Goal: Task Accomplishment & Management: Manage account settings

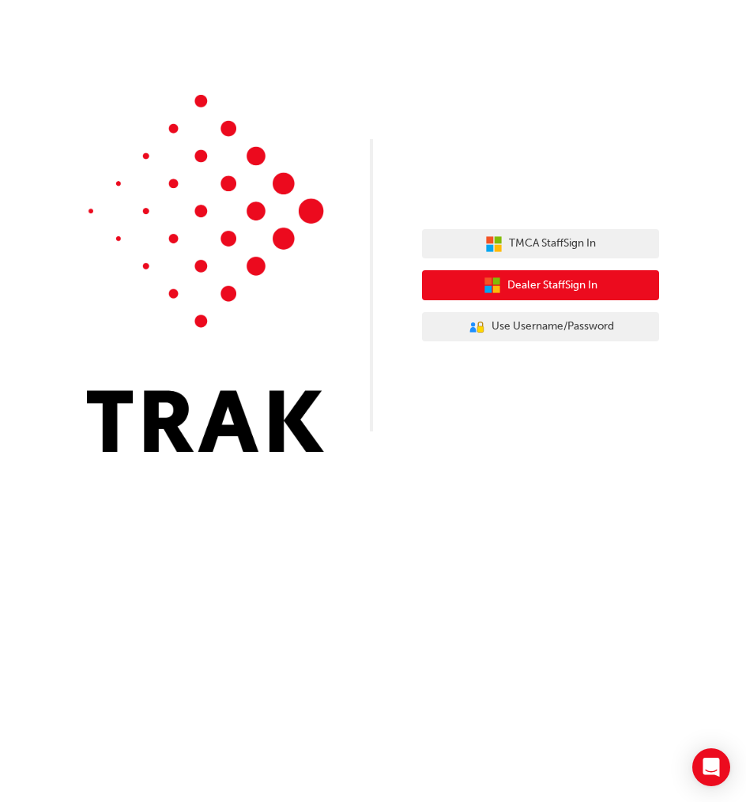
click at [520, 289] on span "Dealer Staff Sign In" at bounding box center [552, 286] width 90 height 18
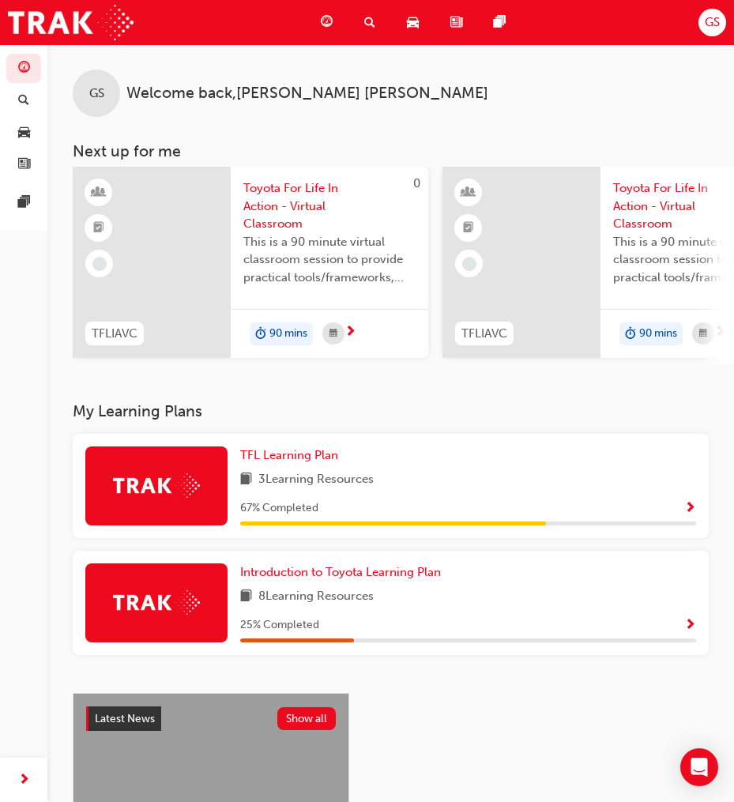
click at [718, 15] on span "GS" at bounding box center [712, 22] width 15 height 18
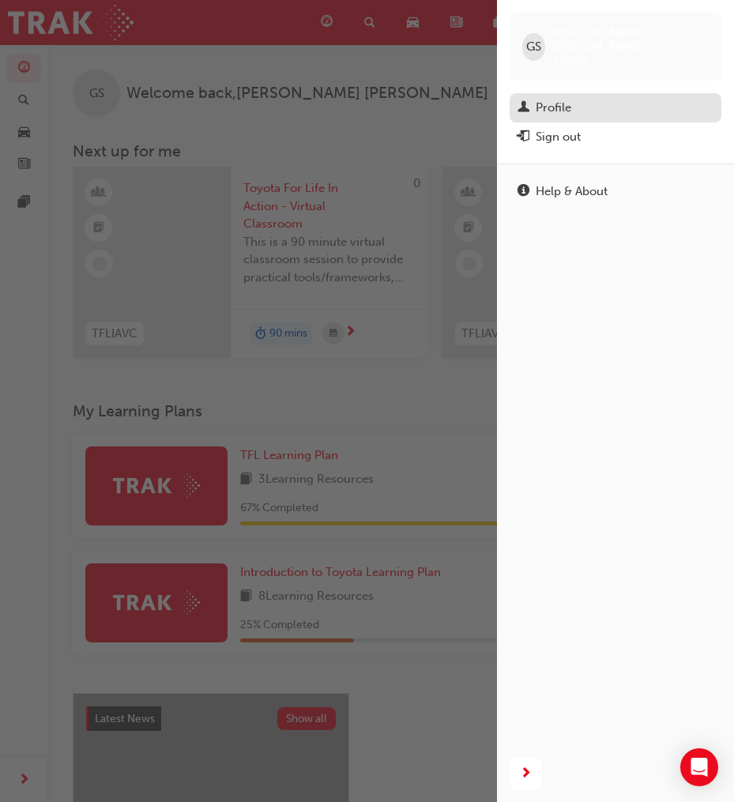
click at [575, 98] on div "Profile" at bounding box center [616, 108] width 196 height 20
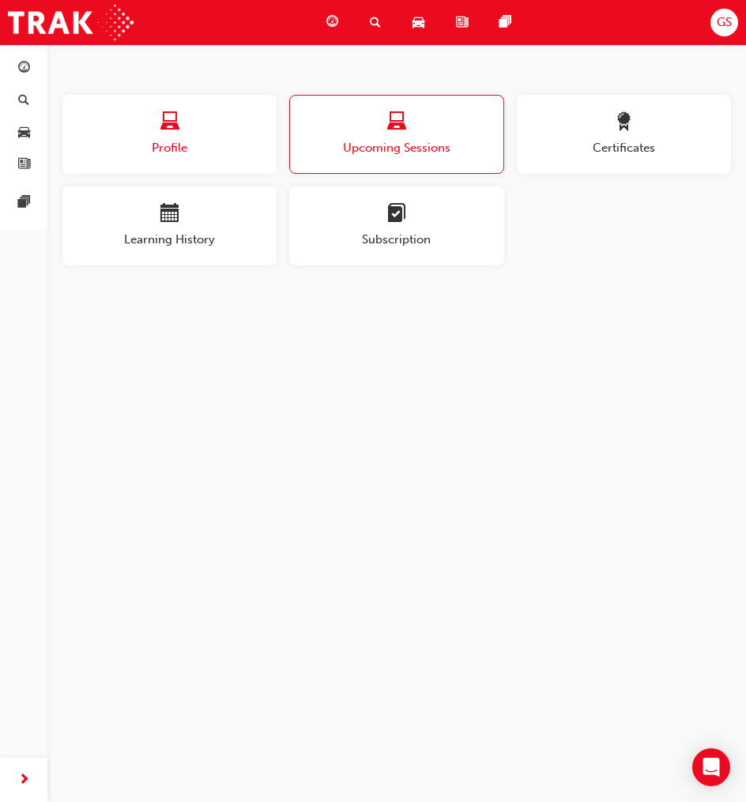
click at [198, 118] on div "button" at bounding box center [169, 124] width 214 height 24
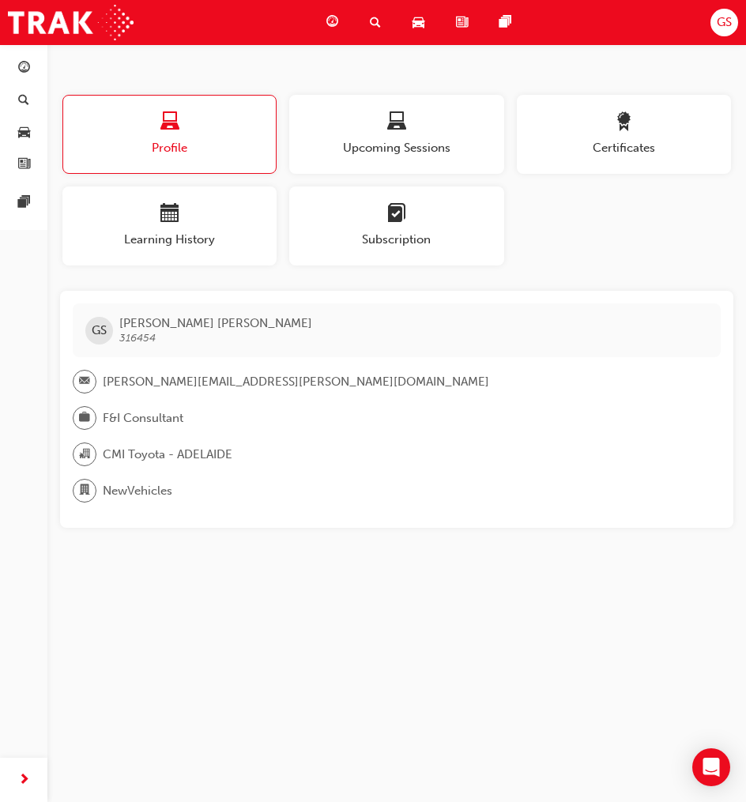
click at [202, 383] on span "greta.simpson@cmitoyota.com.au" at bounding box center [296, 382] width 386 height 18
click at [382, 124] on div "button" at bounding box center [396, 124] width 214 height 24
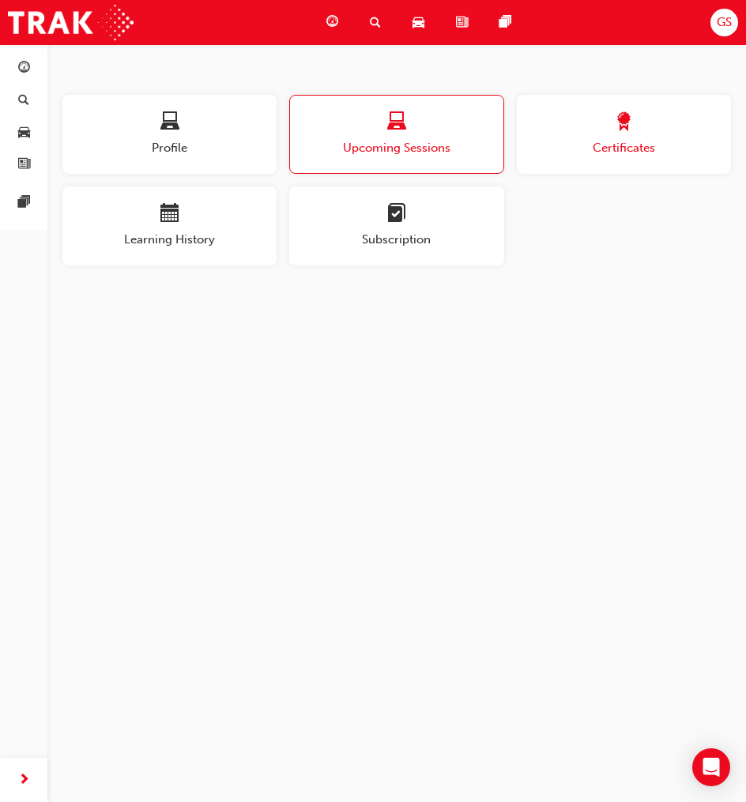
click at [656, 118] on div "button" at bounding box center [624, 124] width 214 height 24
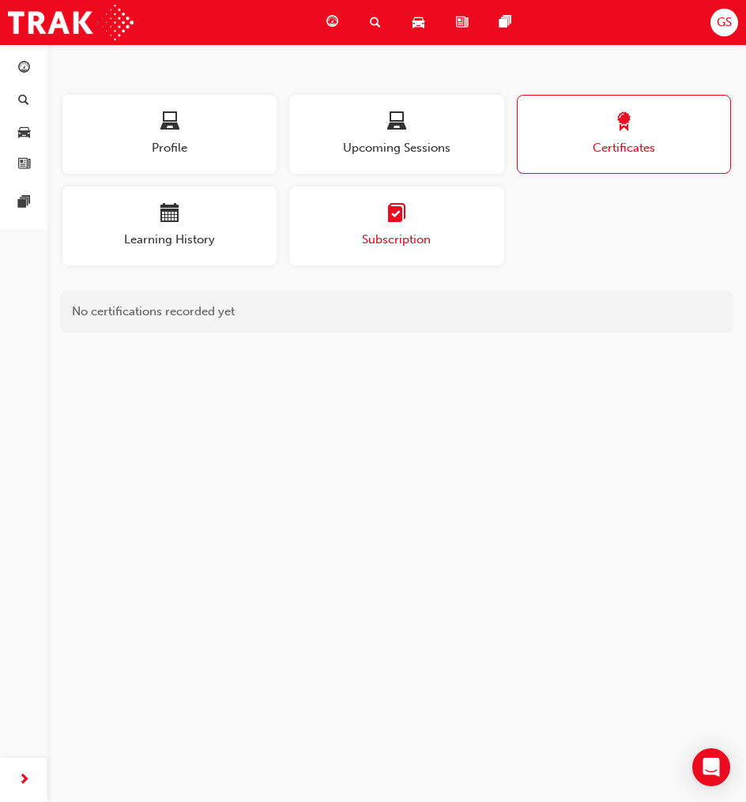
click at [372, 249] on button "Subscription" at bounding box center [396, 225] width 214 height 79
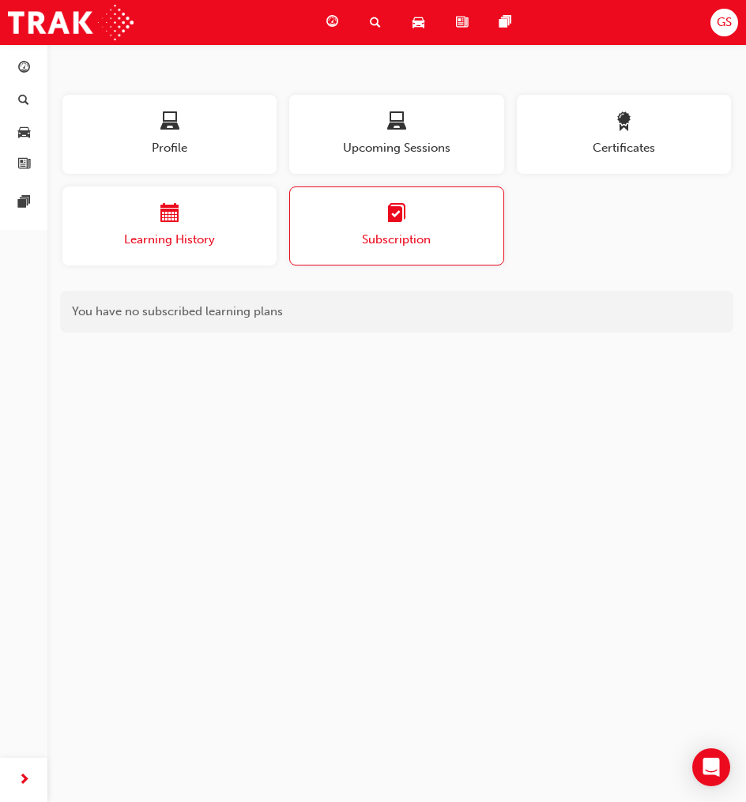
click at [183, 238] on span "Learning History" at bounding box center [169, 240] width 214 height 18
